Goal: Communication & Community: Answer question/provide support

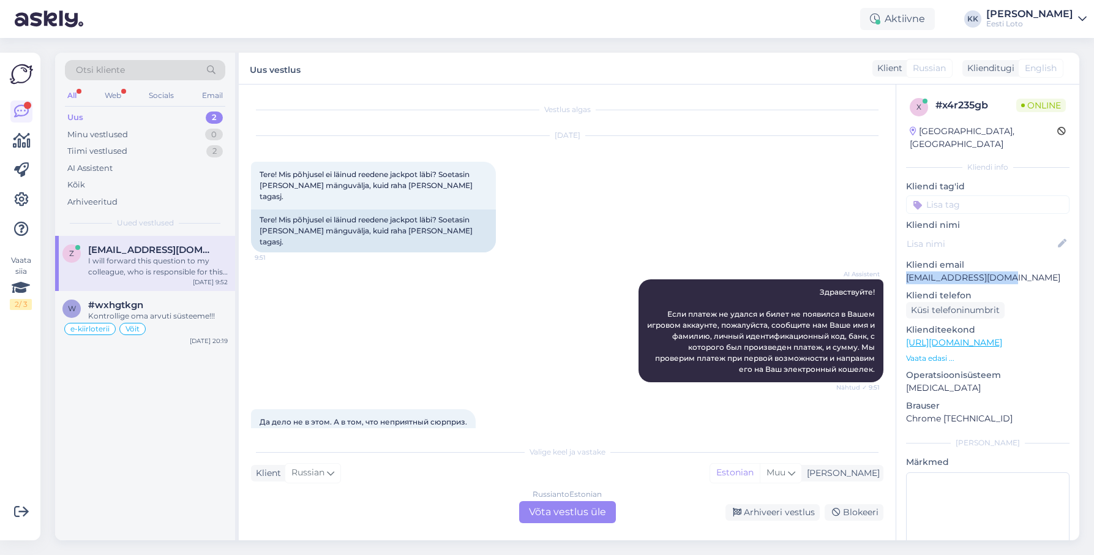
drag, startPoint x: 1000, startPoint y: 266, endPoint x: 903, endPoint y: 266, distance: 96.7
click at [906, 271] on p "[EMAIL_ADDRESS][DOMAIN_NAME]" at bounding box center [987, 277] width 163 height 13
copy p "[EMAIL_ADDRESS][DOMAIN_NAME]"
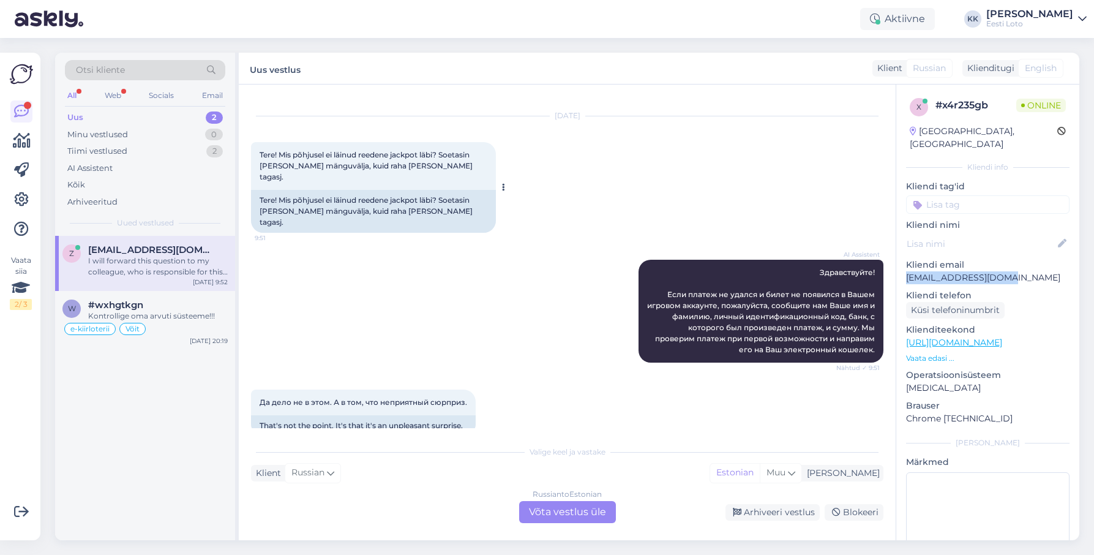
scroll to position [21, 0]
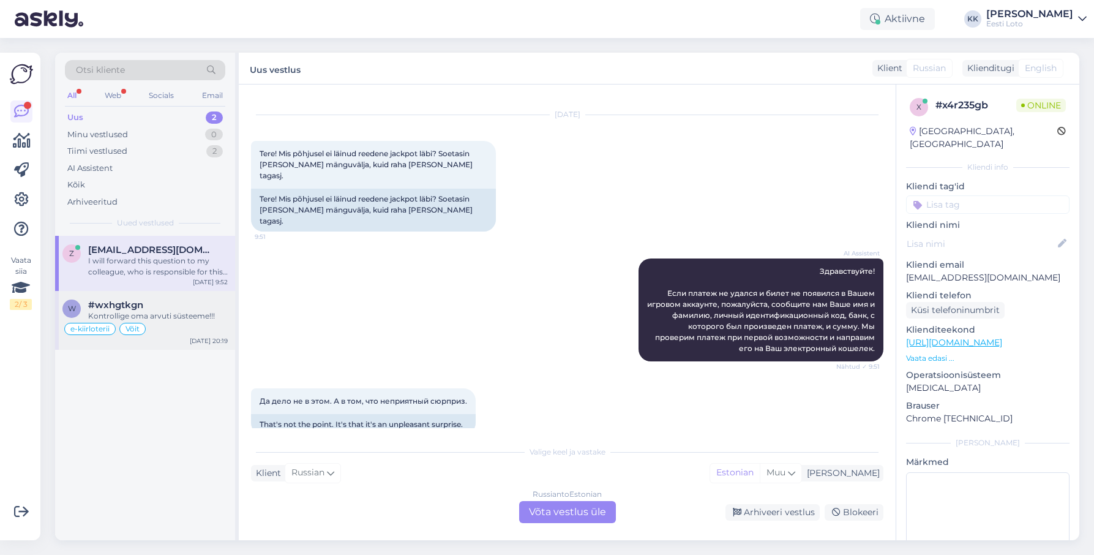
click at [192, 320] on div "Kontrollige oma arvuti süsteeme!!!" at bounding box center [158, 315] width 140 height 11
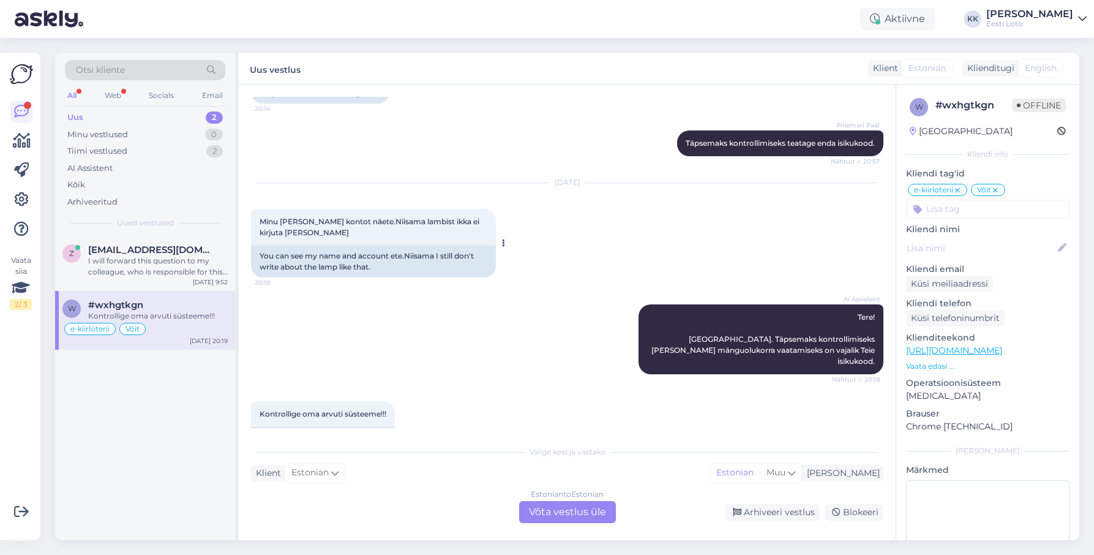
scroll to position [2312, 0]
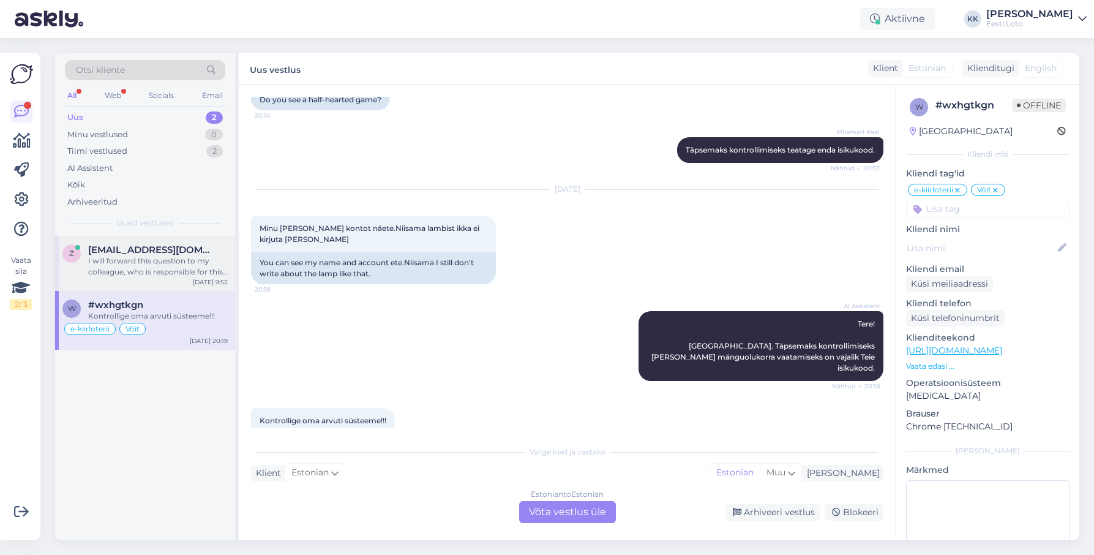
click at [180, 273] on div "I will forward this question to my colleague, who is responsible for this. The …" at bounding box center [158, 266] width 140 height 22
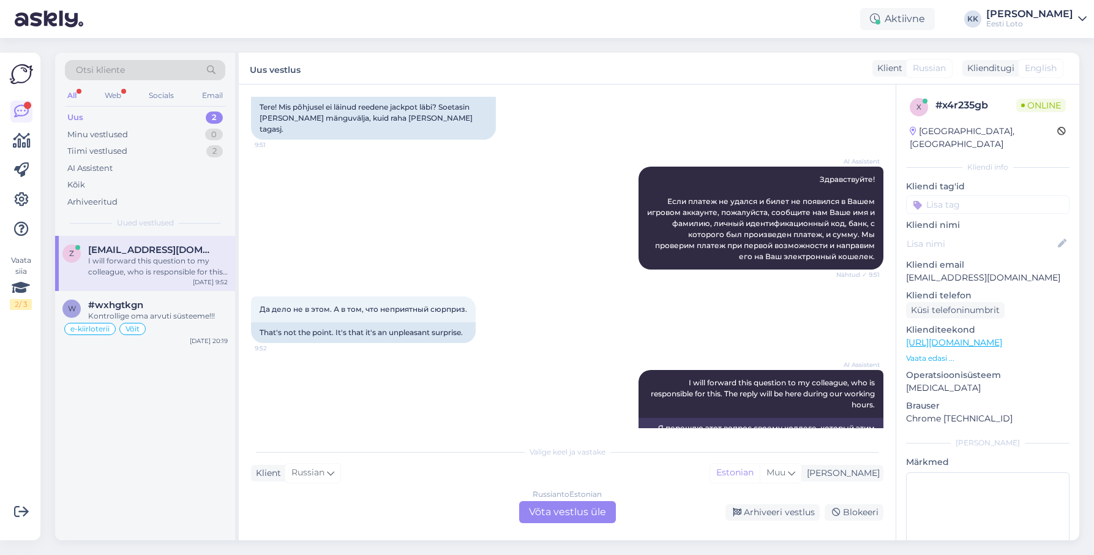
scroll to position [125, 0]
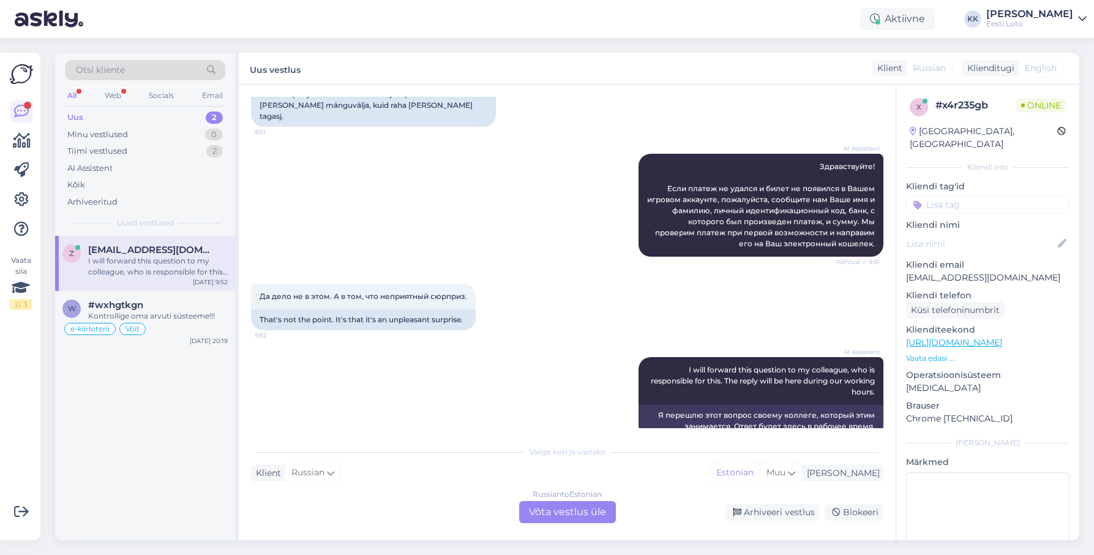
click at [159, 255] on span "[EMAIL_ADDRESS][DOMAIN_NAME]" at bounding box center [151, 249] width 127 height 11
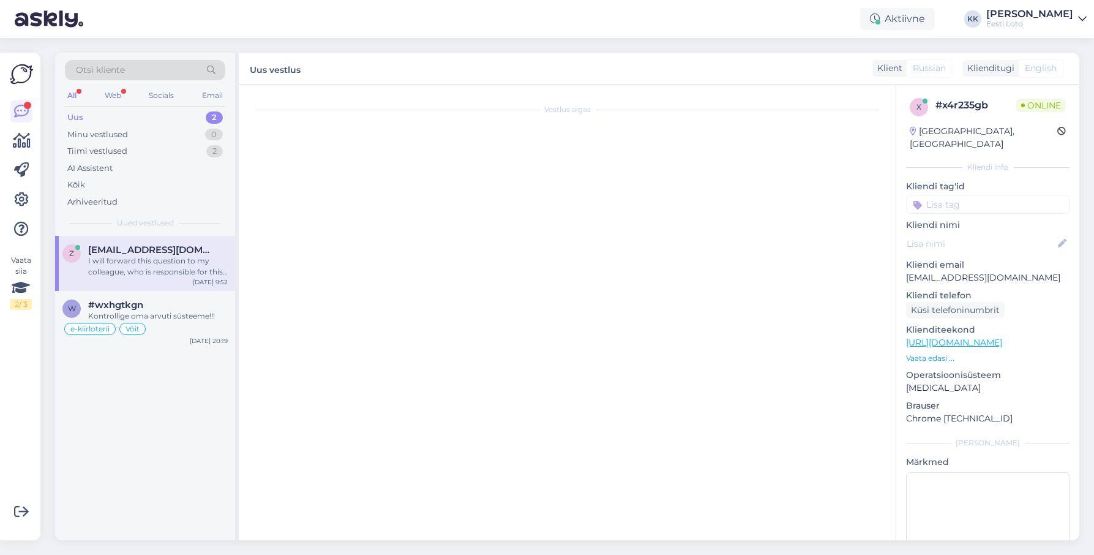
scroll to position [0, 0]
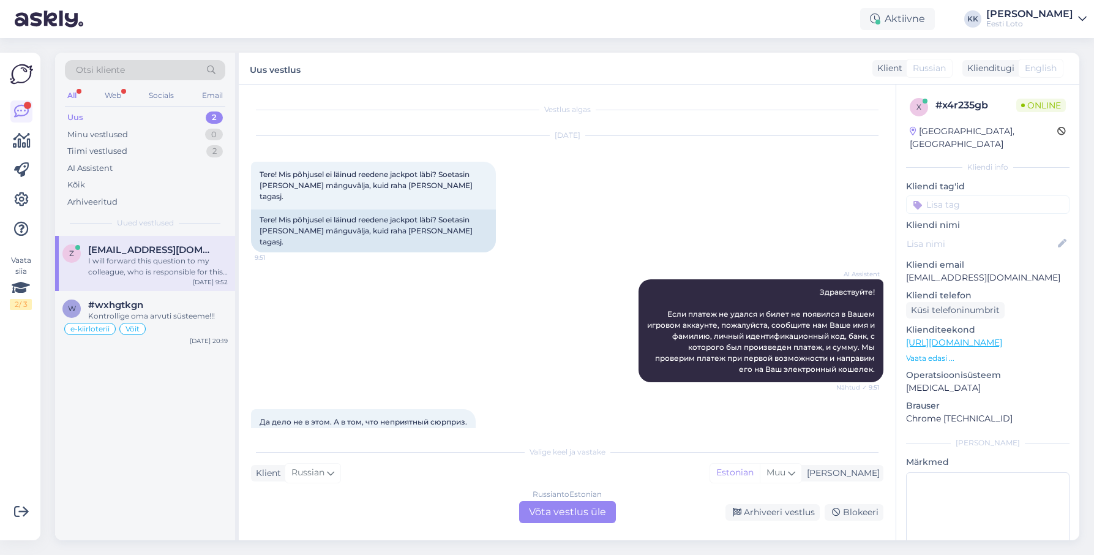
click at [550, 510] on div "Russian to Estonian Võta vestlus üle" at bounding box center [567, 512] width 97 height 22
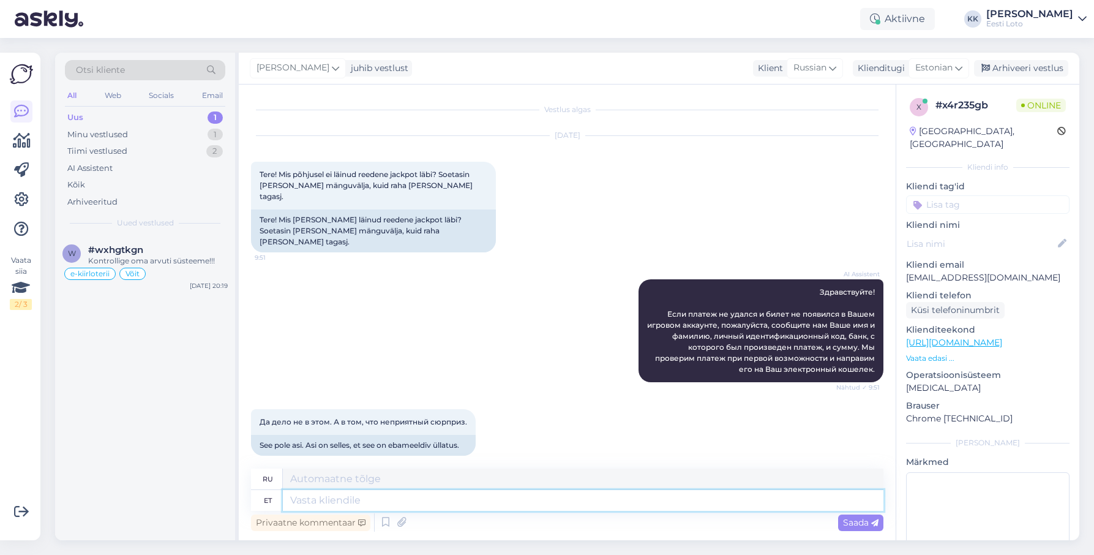
click at [485, 496] on textarea at bounding box center [583, 500] width 600 height 21
paste textarea "Kahjuks Teie piletiost ebaõnnestus tehnilise [PERSON_NAME] tõttu. Kontrollisime…"
type textarea "Tere. Kahjuks Teie piletiost ebaõnnestus tehnilise [PERSON_NAME] tõttu. Kontrol…"
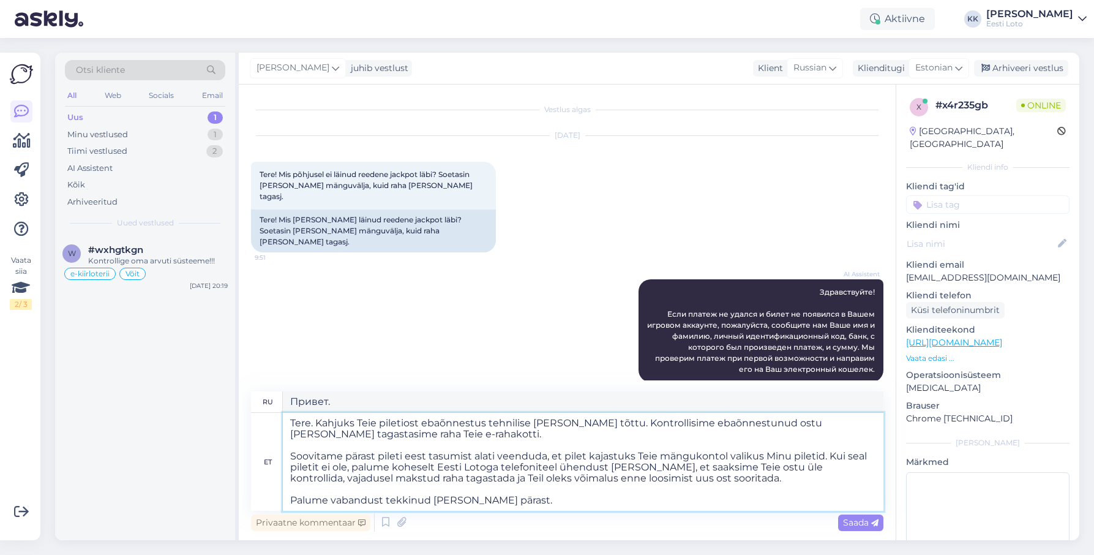
type textarea "Здравствуйте. К сожалению, покупка билета не удалась из-за технической ошибки. …"
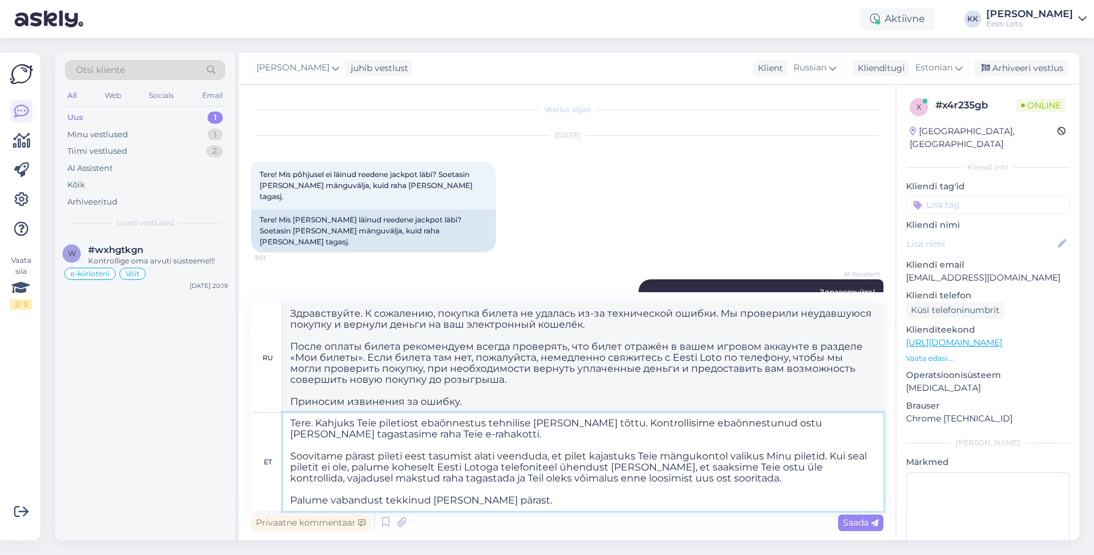
drag, startPoint x: 587, startPoint y: 424, endPoint x: 589, endPoint y: 436, distance: 13.1
click at [590, 436] on textarea "Tere. Kahjuks Teie piletiost ebaõnnestus tehnilise [PERSON_NAME] tõttu. Kontrol…" at bounding box center [583, 462] width 600 height 98
type textarea "Tere. Kahjuks Teie piletiost ebaõnnestus tehnilise [PERSON_NAME] tõttu. Soovita…"
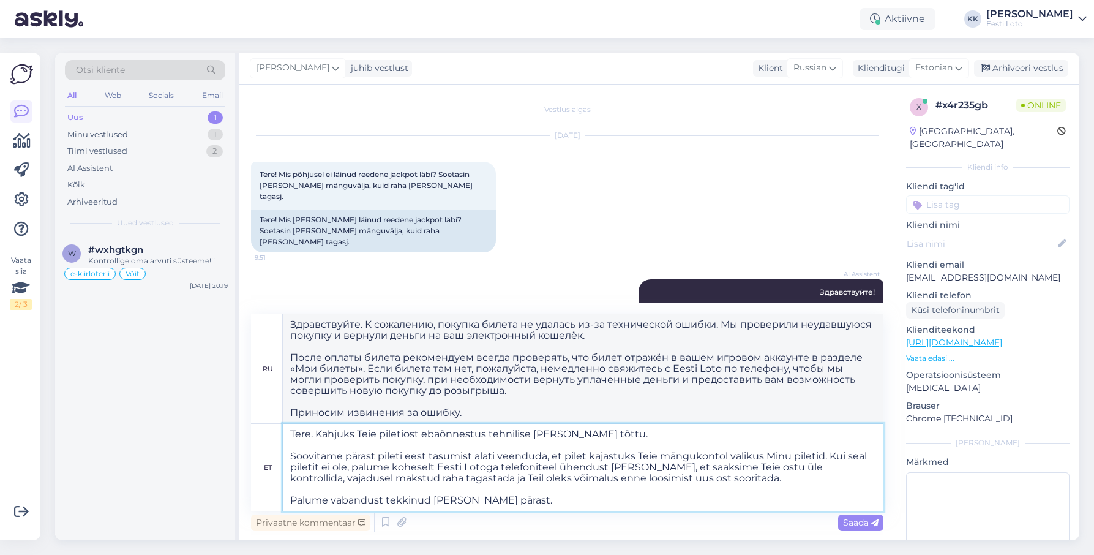
type textarea "Здравствуйте. К сожалению, покупка билета не удалась из-за технической ошибки. …"
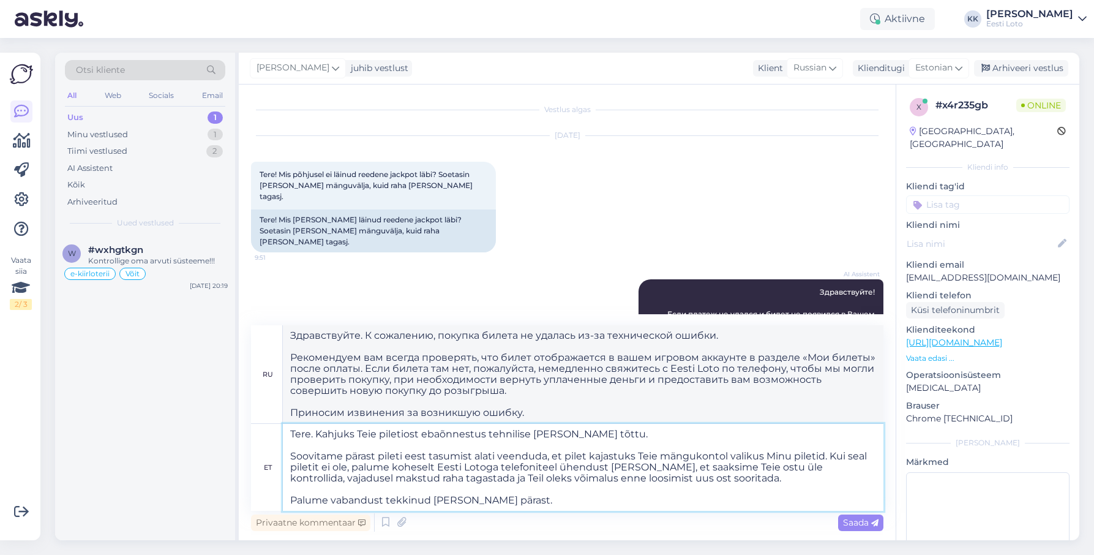
drag, startPoint x: 289, startPoint y: 454, endPoint x: 318, endPoint y: 438, distance: 32.9
click at [289, 454] on textarea "Tere. Kahjuks Teie piletiost ebaõnnestus tehnilise [PERSON_NAME] tõttu. Soovita…" at bounding box center [583, 467] width 600 height 87
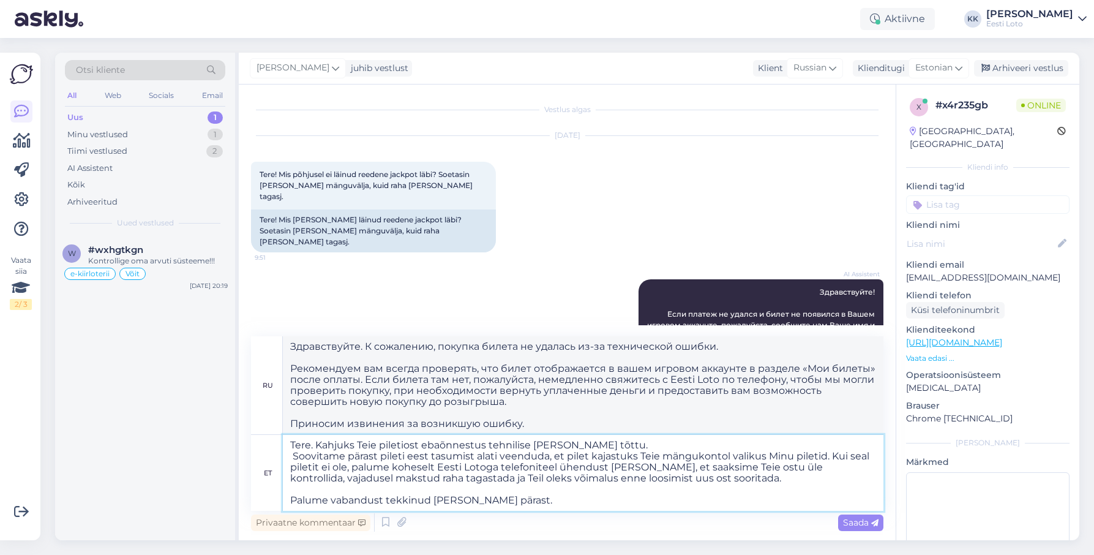
type textarea "Tere. Kahjuks Teie piletiost ebaõnnestus tehnilise [PERSON_NAME] tõttu. Soovita…"
type textarea "Здравствуйте. К сожалению, покупка билета не удалась из-за технической ошибки. …"
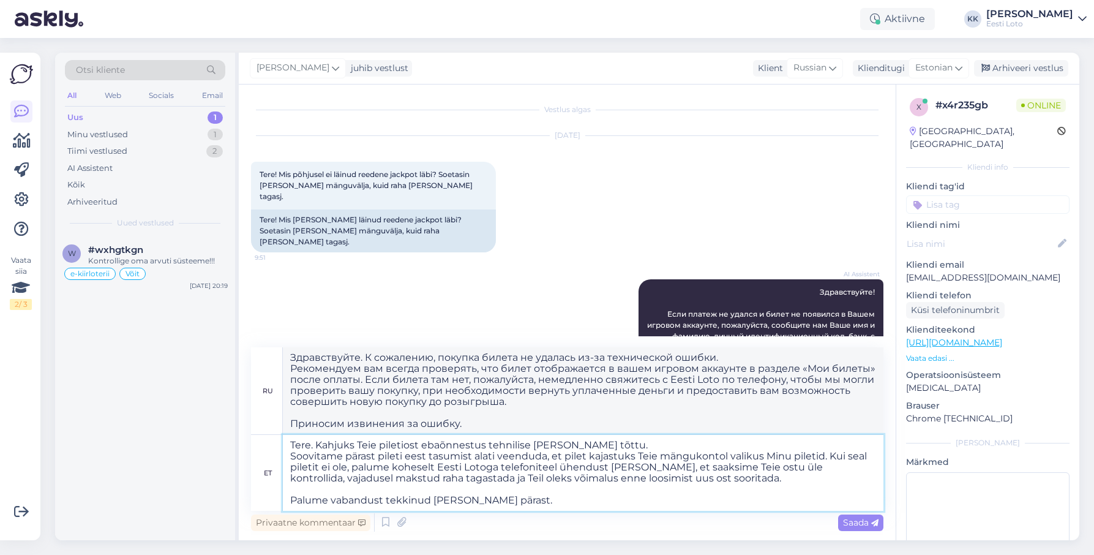
type textarea "Tere. Kahjuks Teie piletiost ebaõnnestus tehnilise [PERSON_NAME] tõttu. Soovita…"
click at [851, 518] on span "Saada" at bounding box center [860, 522] width 35 height 11
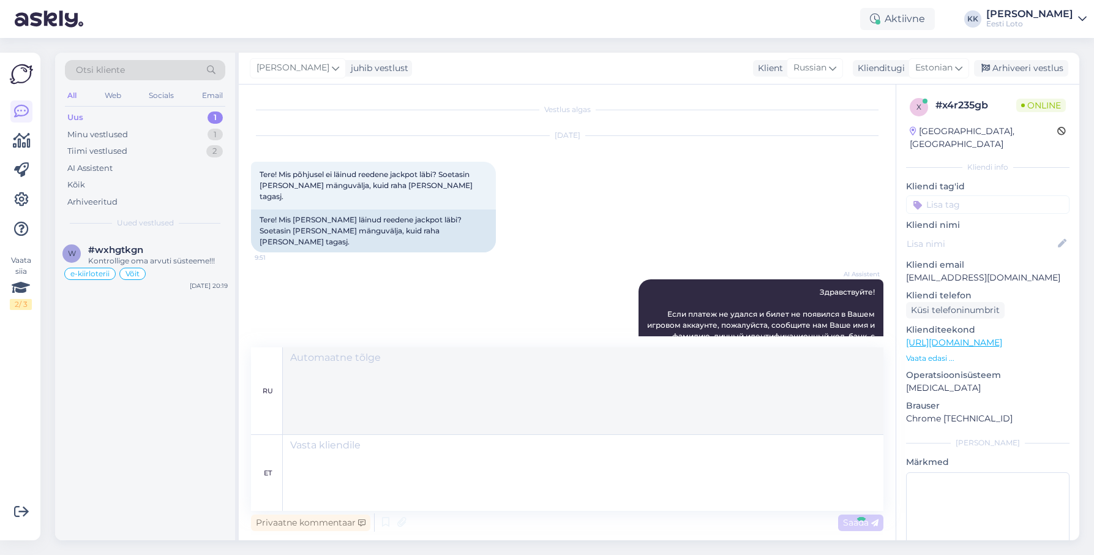
scroll to position [368, 0]
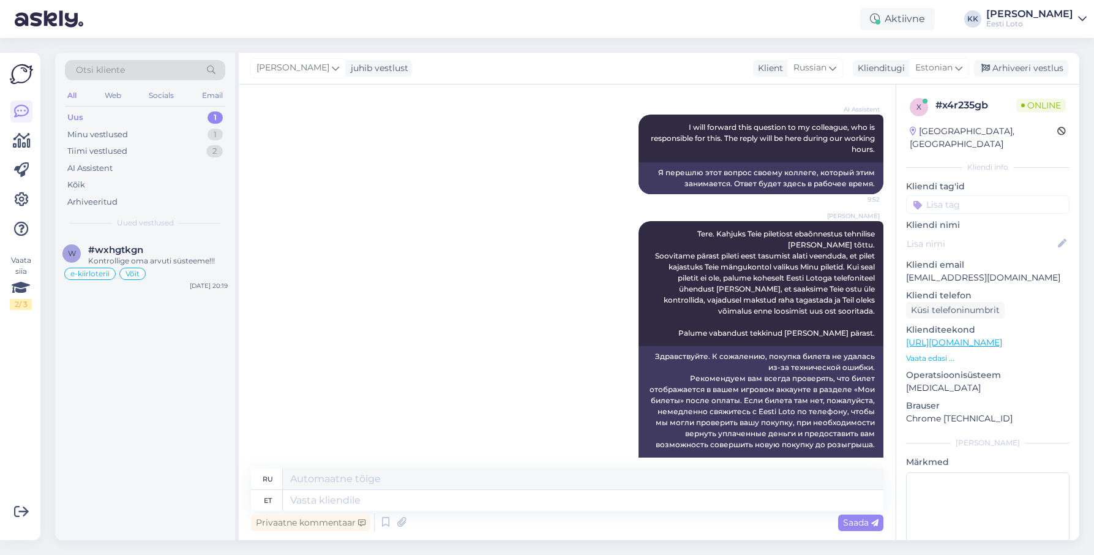
click at [988, 196] on input at bounding box center [987, 204] width 163 height 18
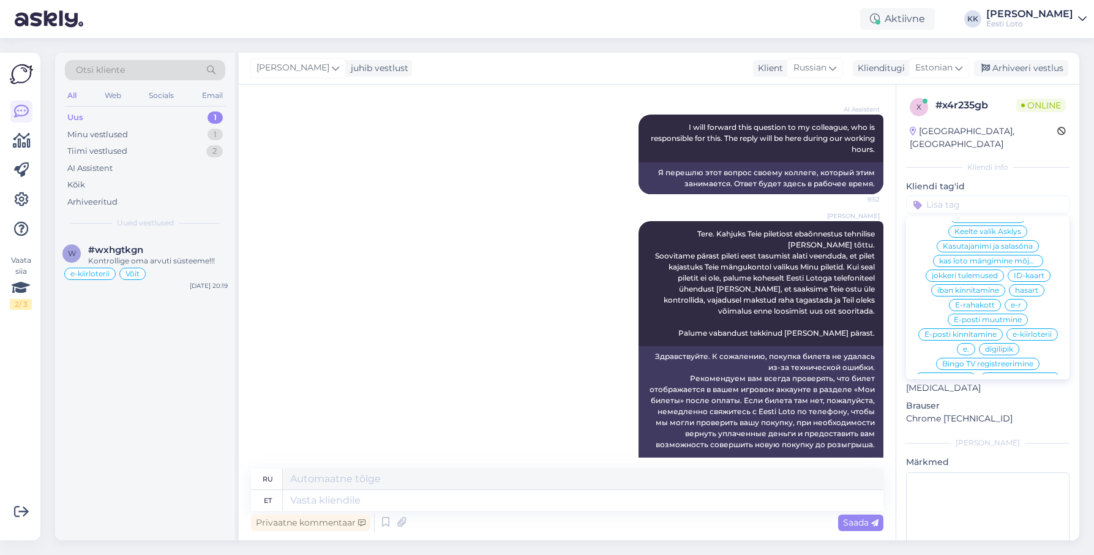
scroll to position [416, 0]
click at [982, 304] on span "E-rahakott" at bounding box center [975, 307] width 40 height 7
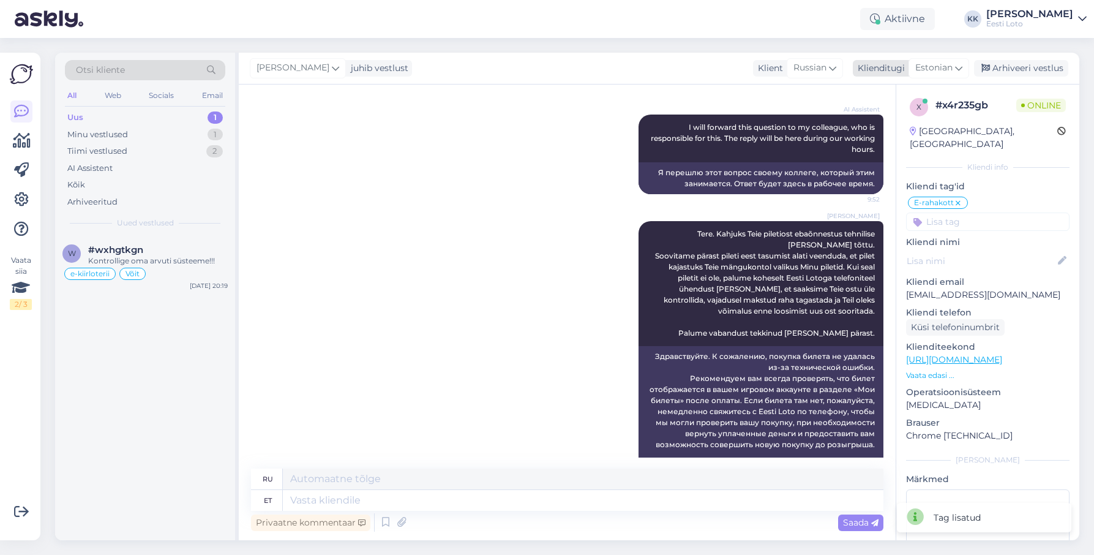
click at [1005, 68] on div "Arhiveeri vestlus" at bounding box center [1021, 68] width 94 height 17
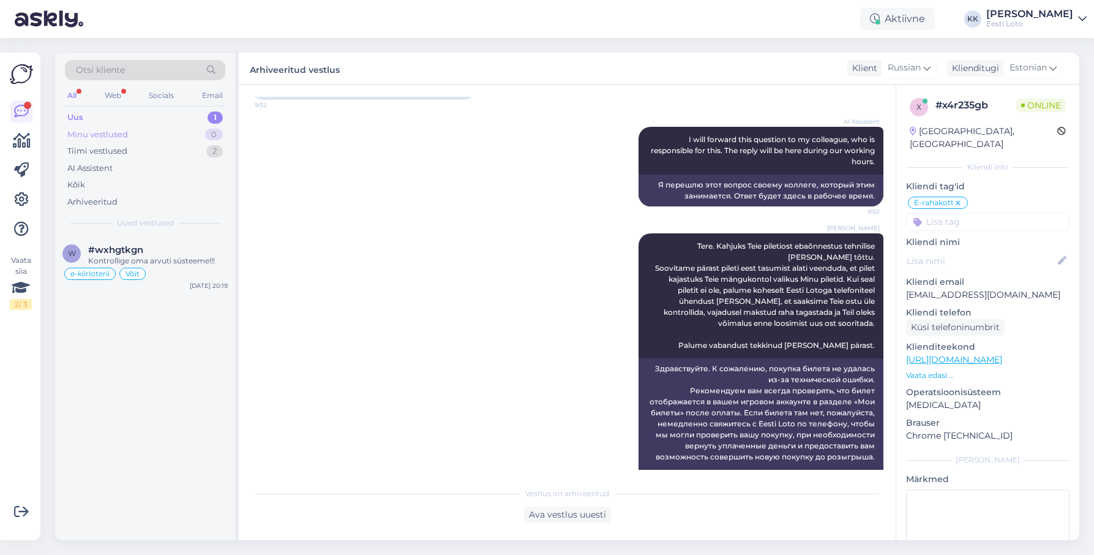
click at [160, 135] on div "Minu vestlused 0" at bounding box center [145, 134] width 160 height 17
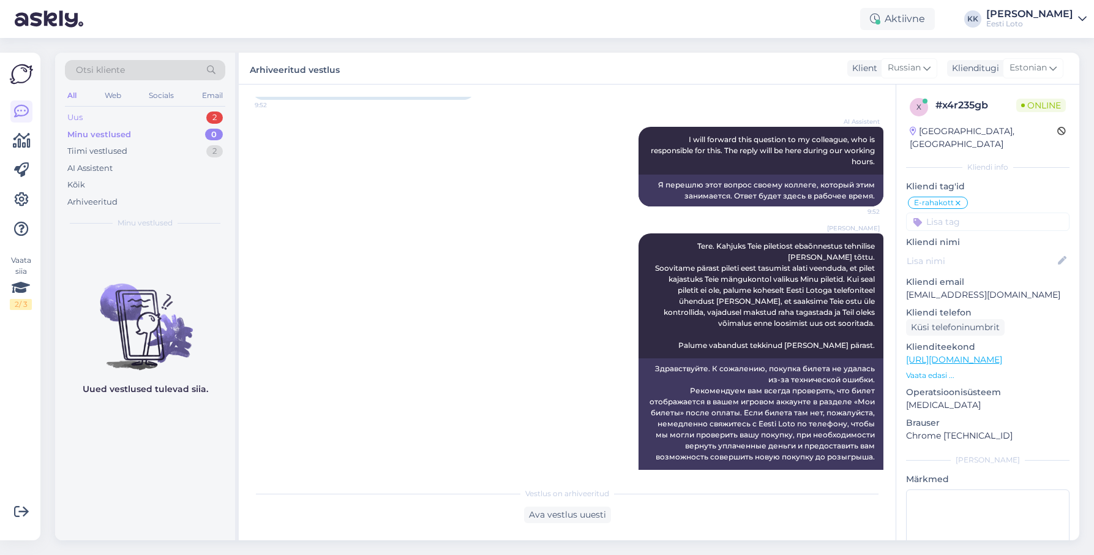
click at [129, 118] on div "Uus 2" at bounding box center [145, 117] width 160 height 17
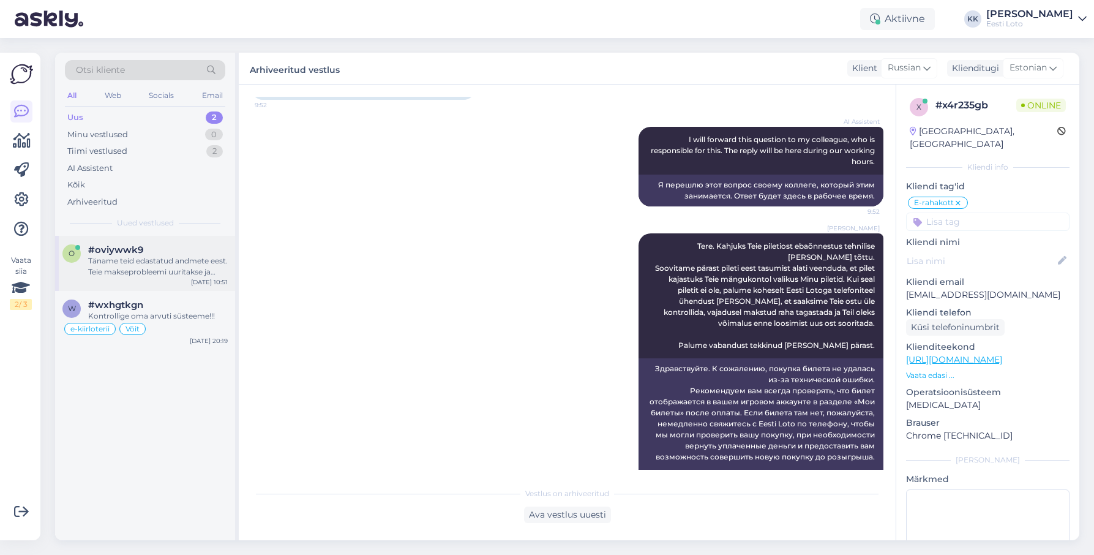
click at [153, 264] on div "Täname teid edastatud andmete eest. Teie makseprobleemi uuritakse ja suunatakse…" at bounding box center [158, 266] width 140 height 22
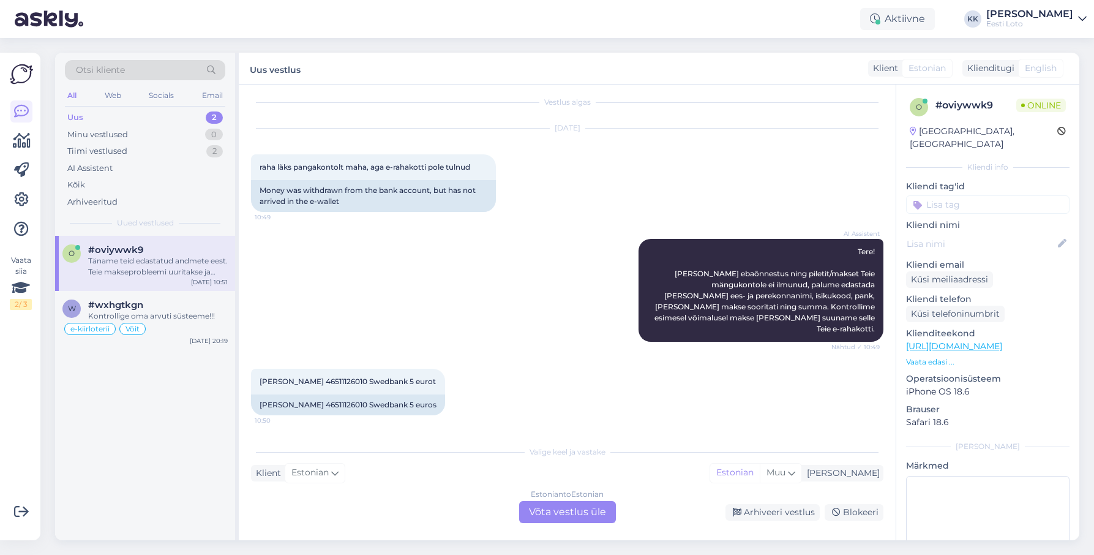
scroll to position [0, 0]
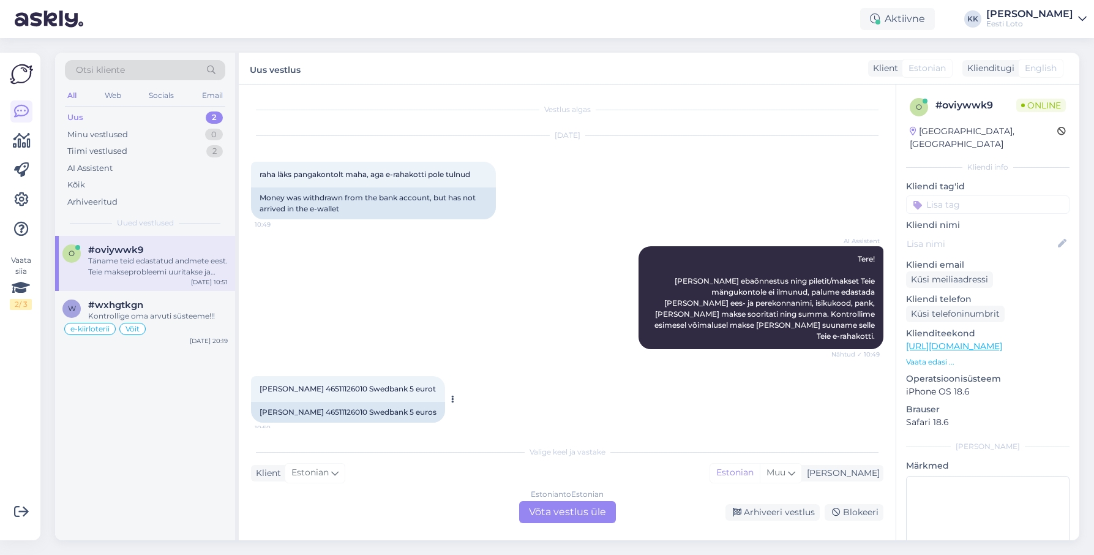
click at [332, 384] on span "[PERSON_NAME] 46511126010 Swedbank 5 eurot" at bounding box center [348, 388] width 176 height 9
copy span "46511126010"
click at [571, 509] on div "Estonian to Estonian Võta vestlus üle" at bounding box center [567, 512] width 97 height 22
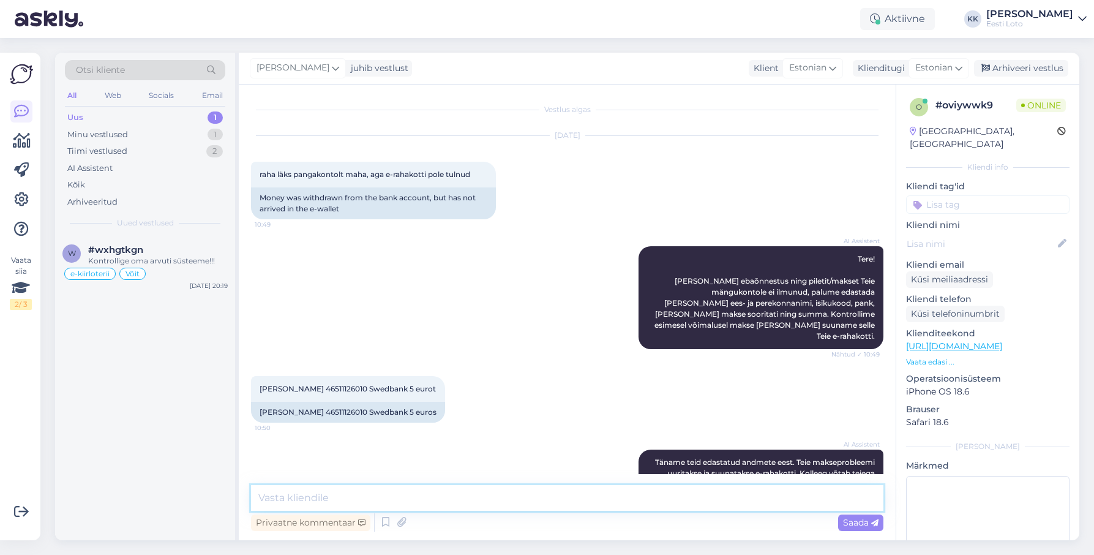
click at [488, 500] on textarea at bounding box center [567, 498] width 632 height 26
paste textarea "Näeme, et makse laekus väikese viibega Teie e-rahakotti. Palume vabandust tekki…"
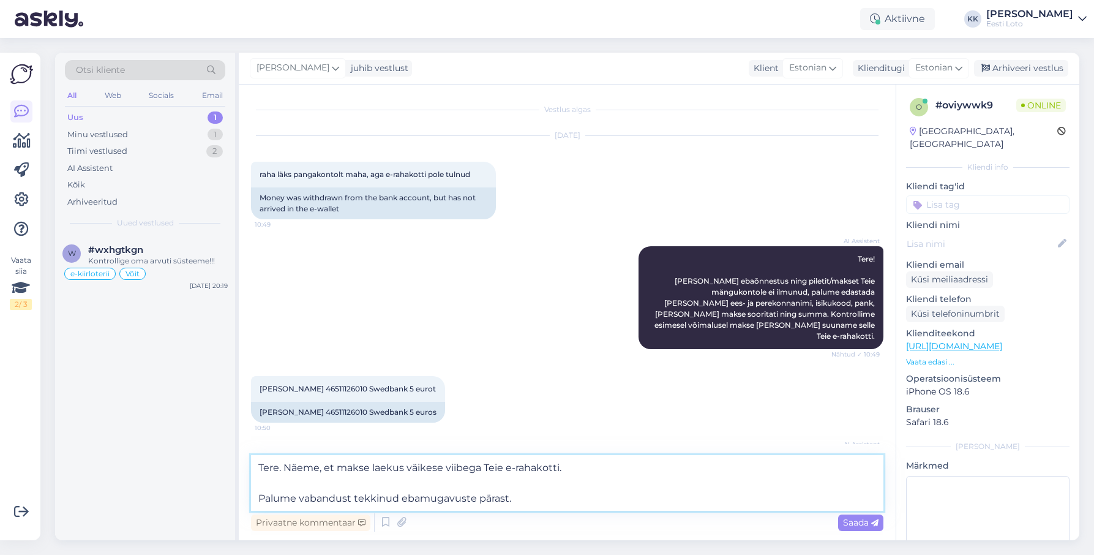
click at [258, 495] on textarea "Tere. Näeme, et makse laekus väikese viibega Teie e-rahakotti. Palume vabandust…" at bounding box center [567, 483] width 632 height 56
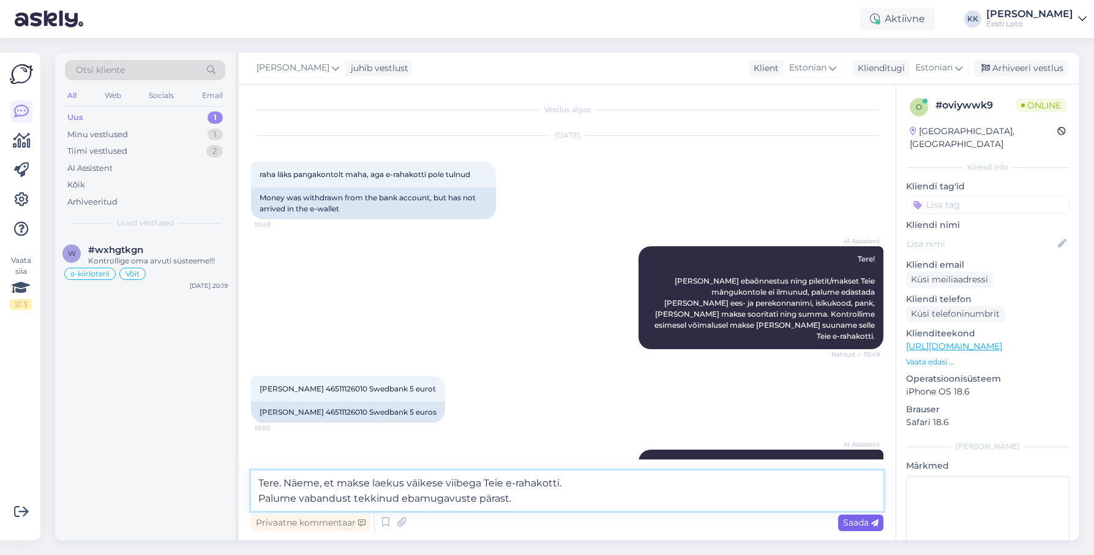
type textarea "Tere. Näeme, et makse laekus väikese viibega Teie e-rahakotti. Palume vabandust…"
click at [853, 522] on span "Saada" at bounding box center [860, 522] width 35 height 11
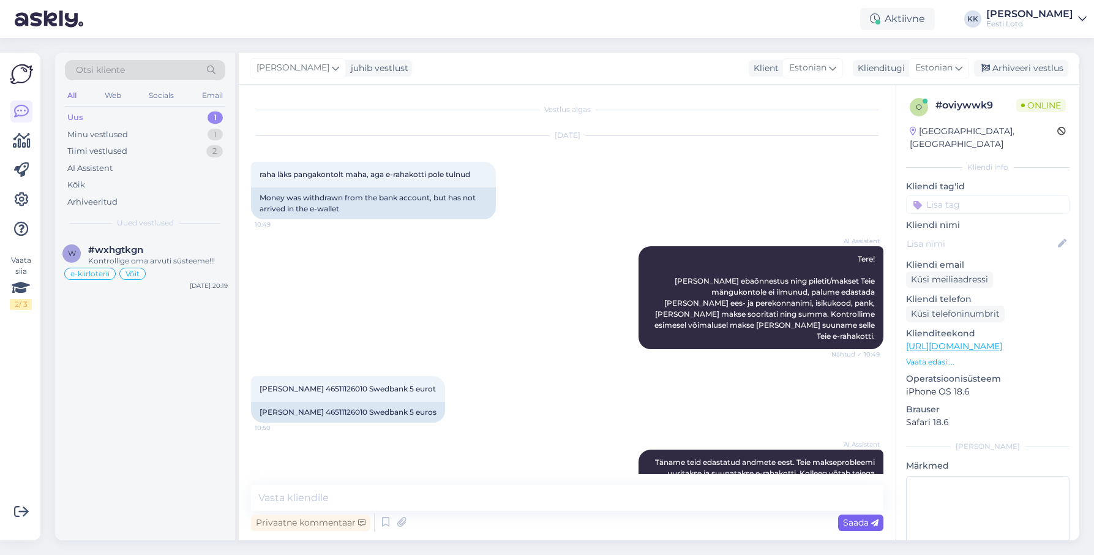
scroll to position [100, 0]
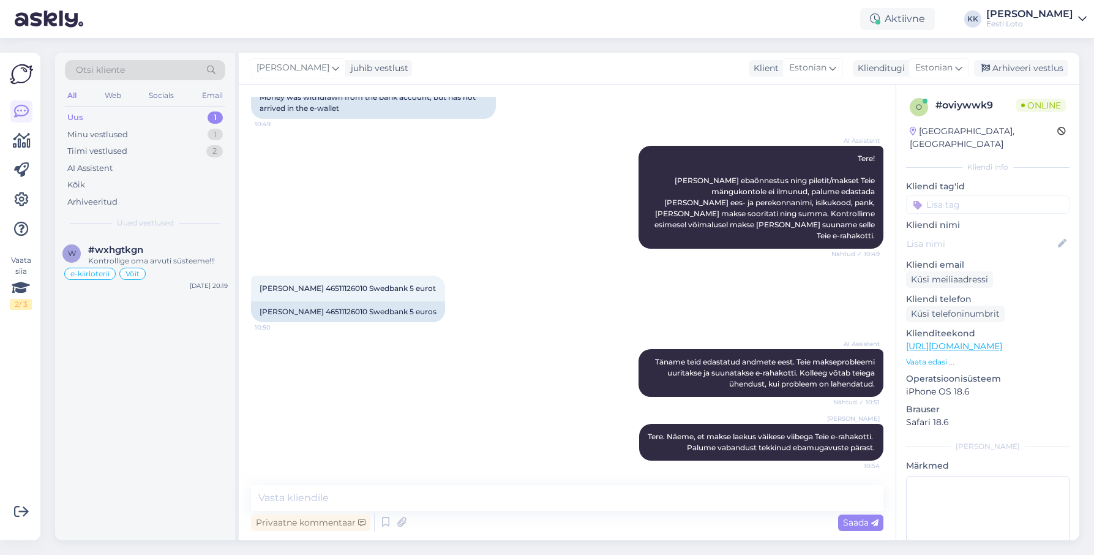
click at [990, 195] on input at bounding box center [987, 204] width 163 height 18
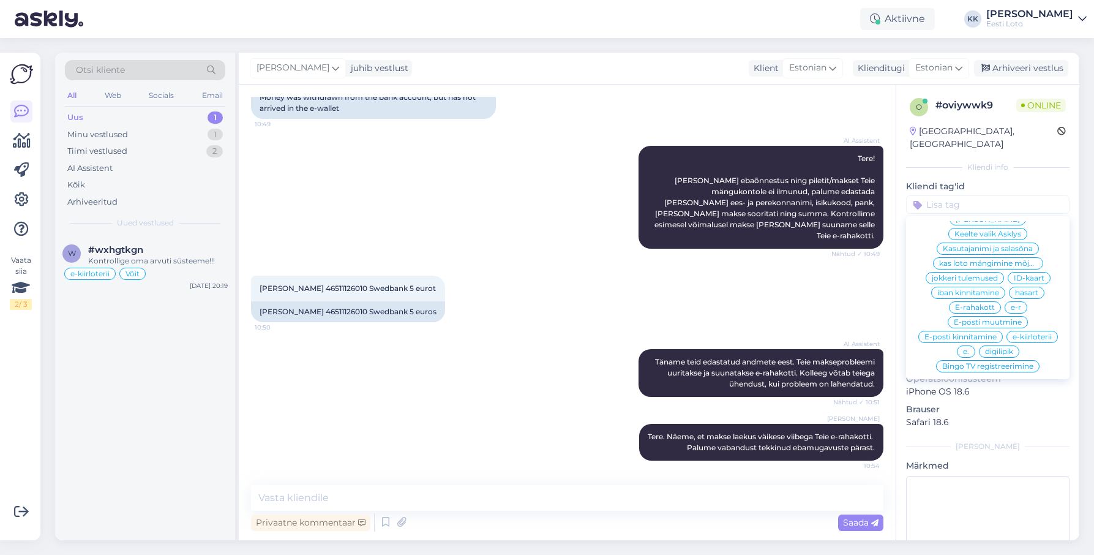
scroll to position [416, 0]
click at [984, 304] on span "E-rahakott" at bounding box center [975, 307] width 40 height 7
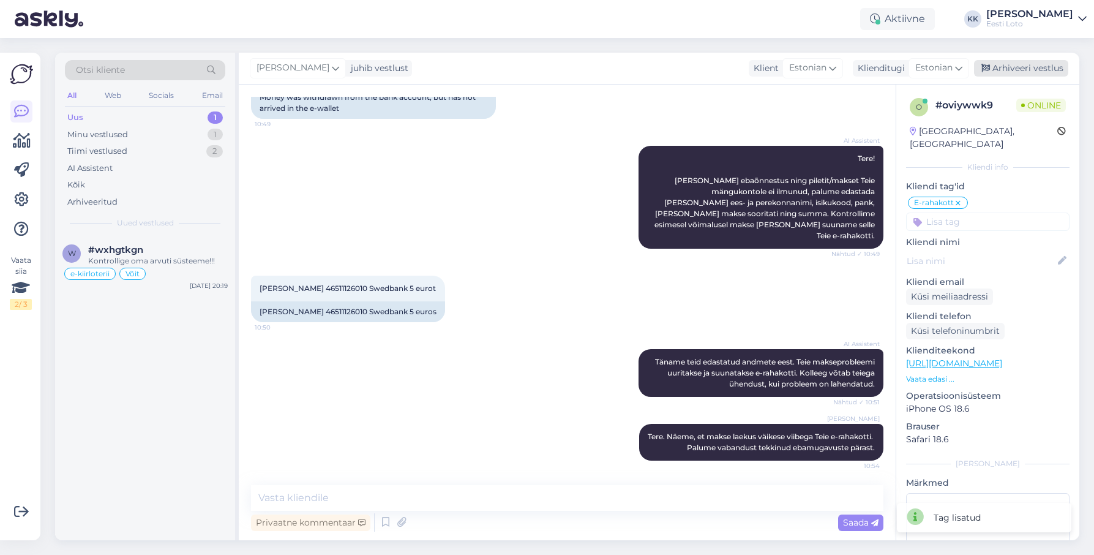
click at [1041, 69] on div "Arhiveeri vestlus" at bounding box center [1021, 68] width 94 height 17
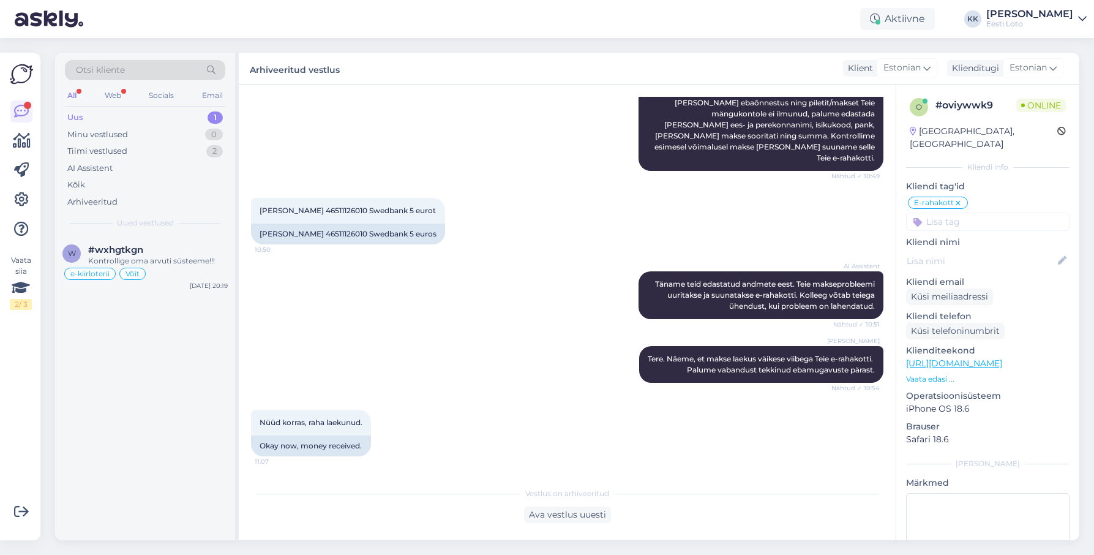
scroll to position [242, 0]
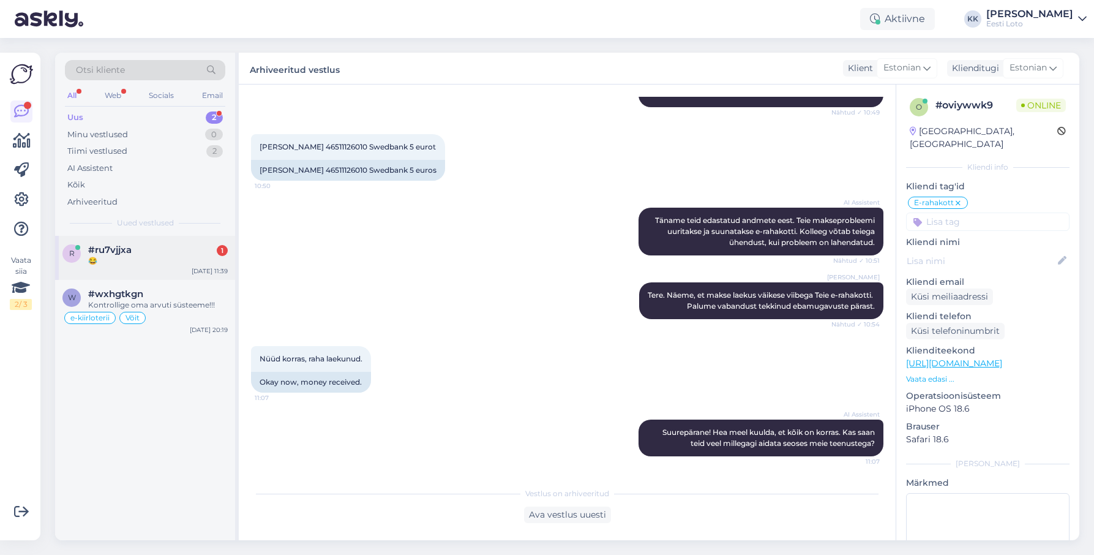
click at [134, 264] on div "😂" at bounding box center [158, 260] width 140 height 11
